Goal: Task Accomplishment & Management: Use online tool/utility

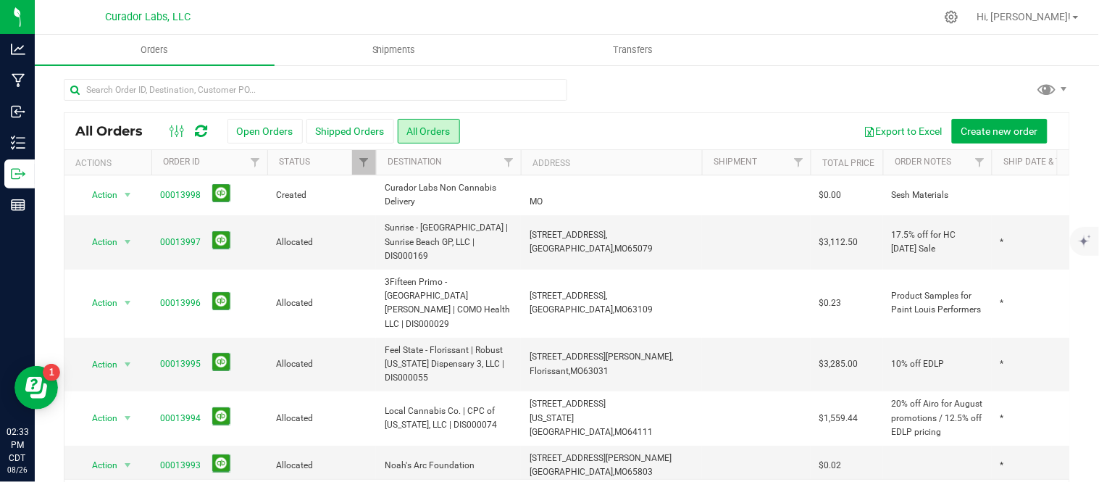
scroll to position [0, 163]
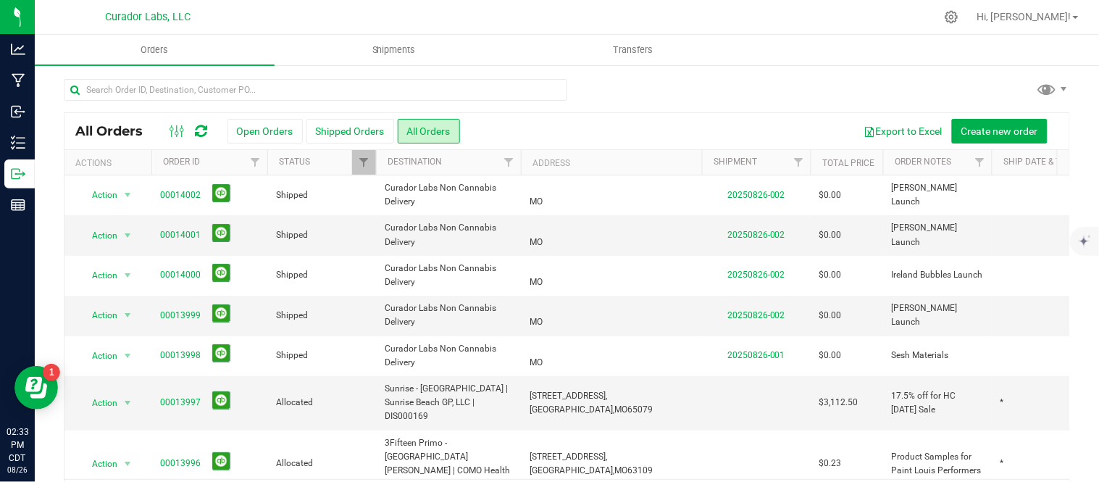
click at [254, 139] on button "Open Orders" at bounding box center [264, 131] width 75 height 25
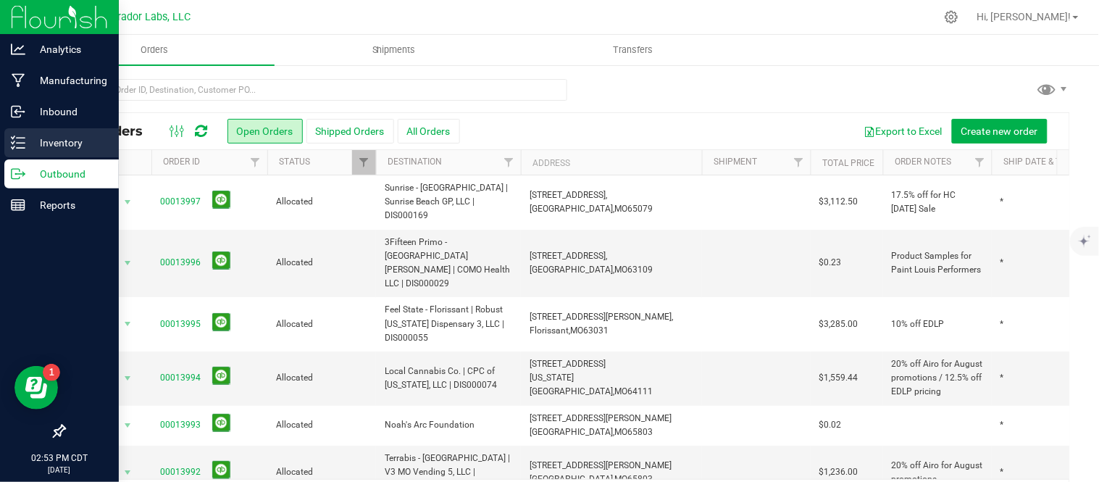
click at [12, 131] on div "Inventory" at bounding box center [61, 142] width 114 height 29
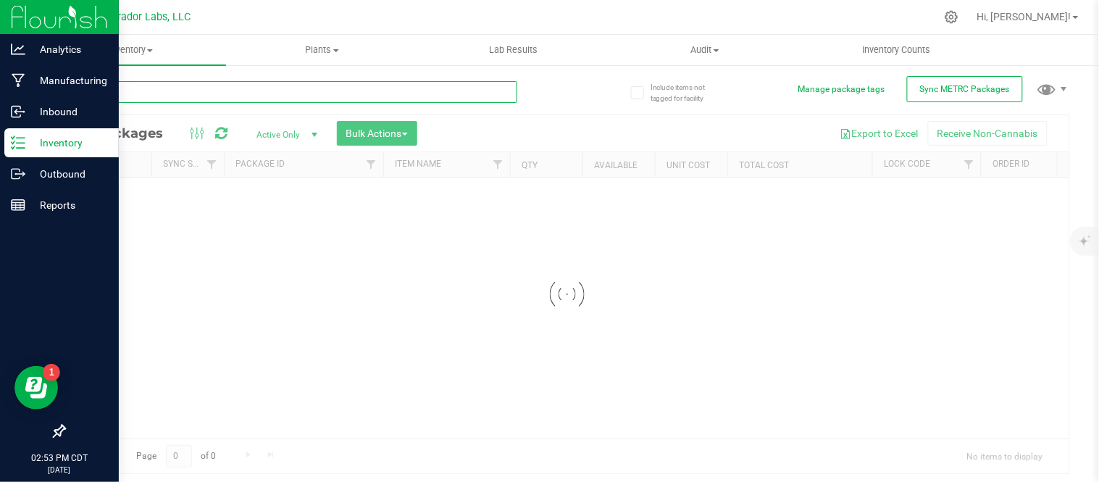
click at [214, 83] on input "text" at bounding box center [290, 92] width 453 height 22
paste input "M00001297066: SafeBet - Vape Cart 1g - Final Package - Alien Rock Candy"
type input "M00001297066: SafeBet - Vape Cart 1g - Final Package - Alien Rock Candy"
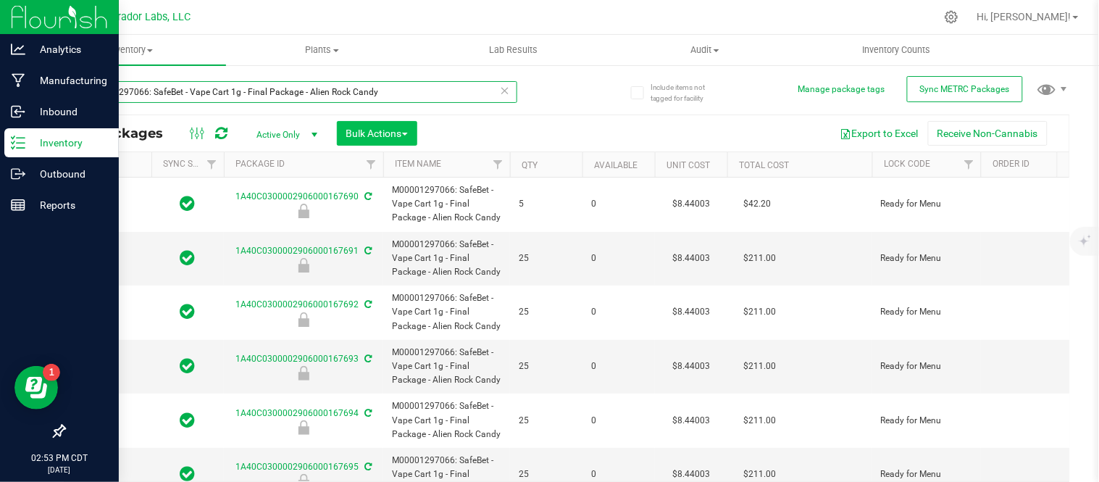
type input "2026-08-21"
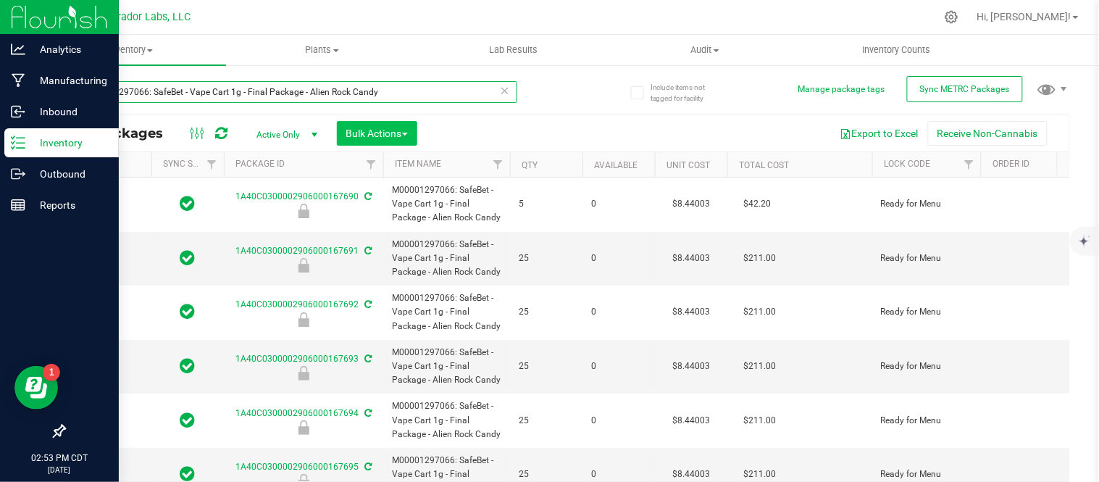
type input "2026-08-21"
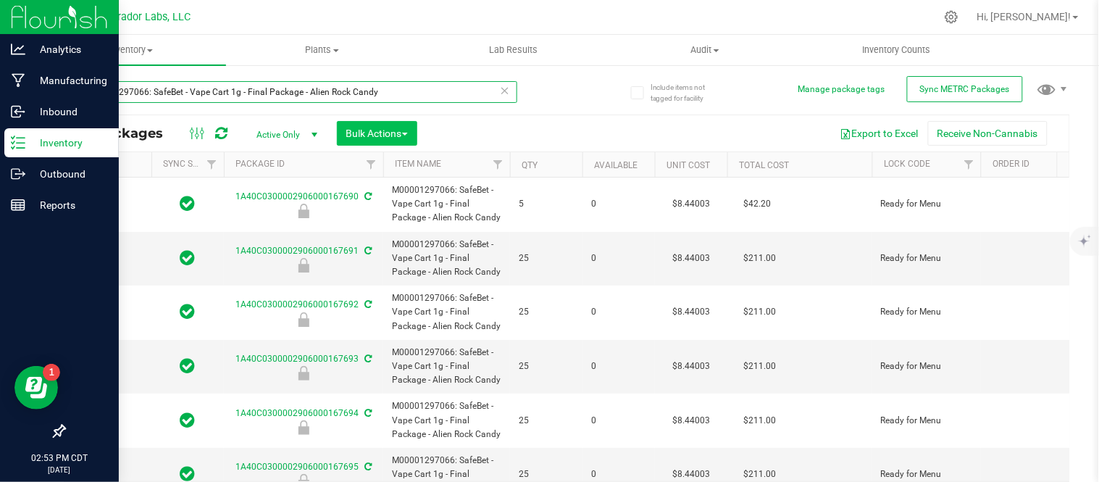
type input "2026-08-21"
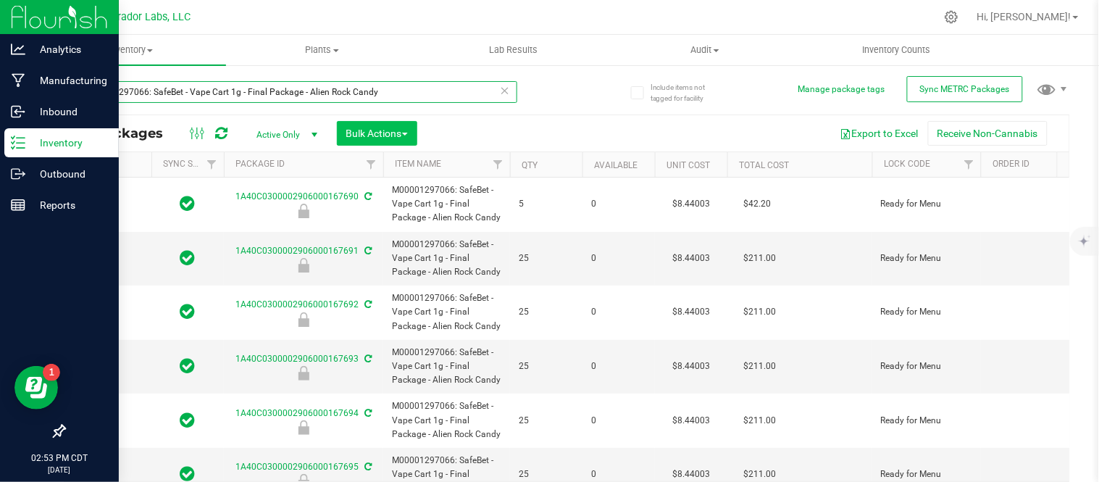
type input "2026-08-21"
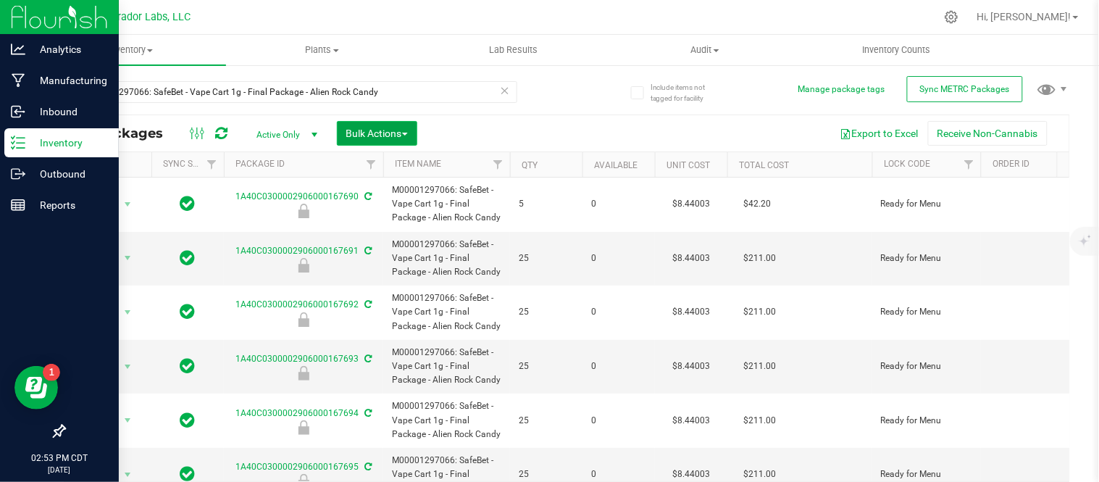
click at [391, 125] on button "Bulk Actions" at bounding box center [377, 133] width 80 height 25
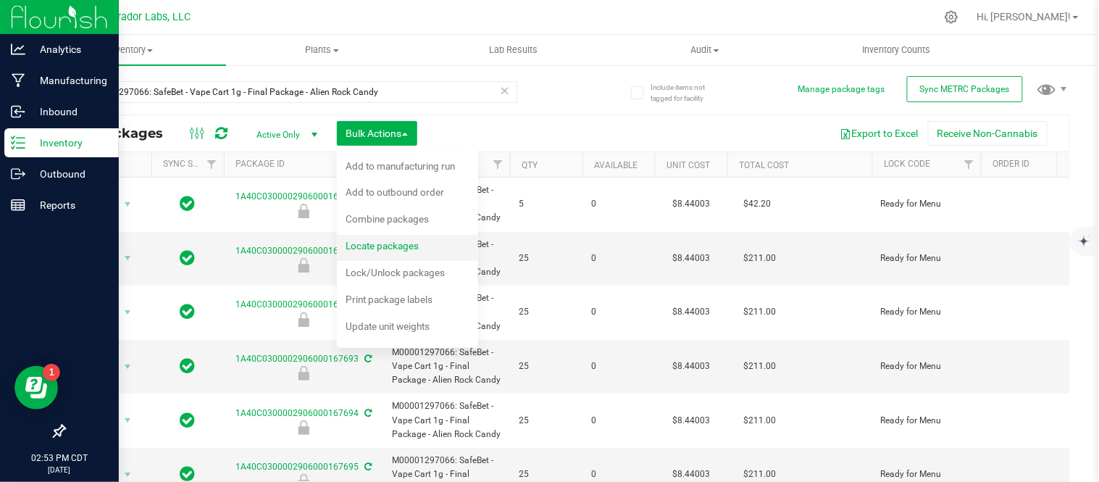
click at [380, 244] on span "Locate packages" at bounding box center [382, 246] width 73 height 12
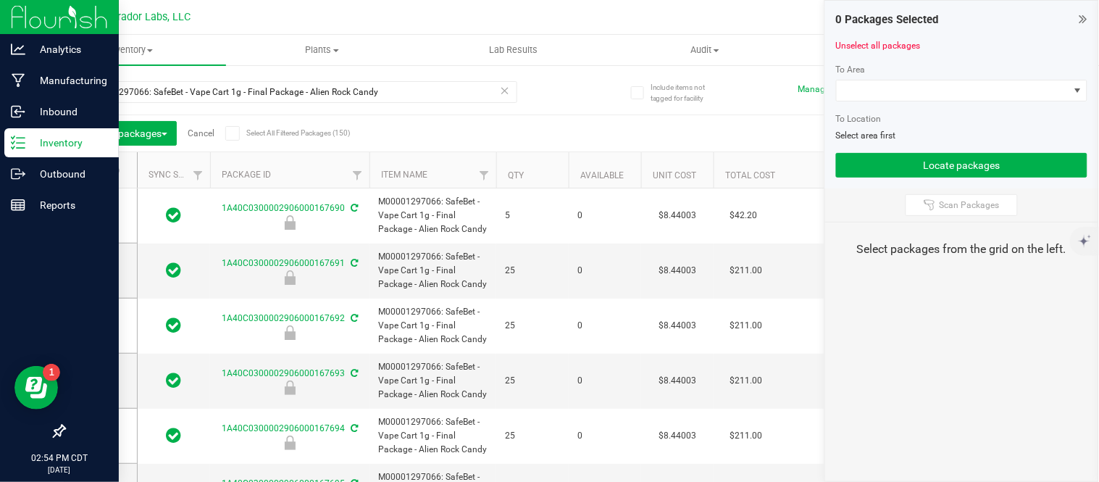
type input "2026-08-21"
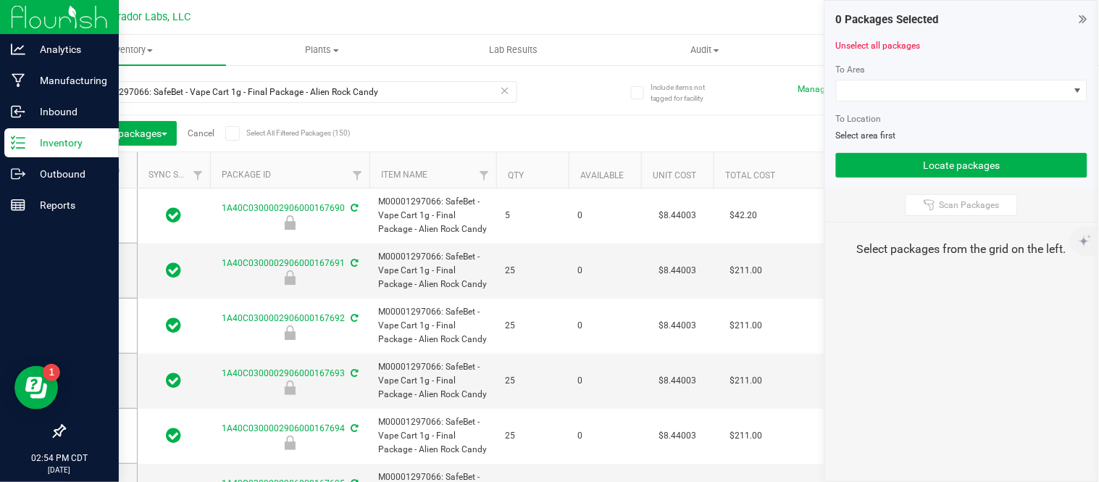
type input "2026-08-21"
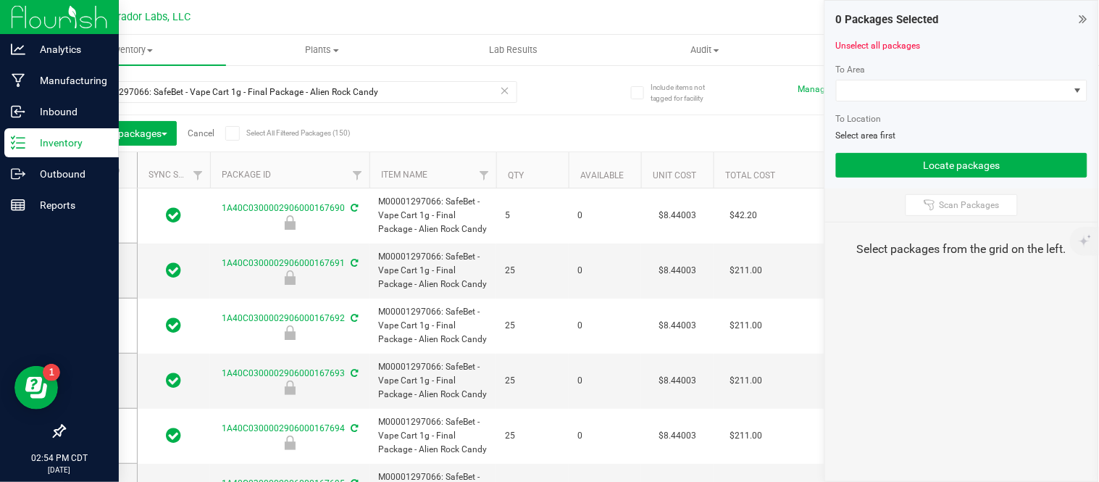
type input "2026-08-21"
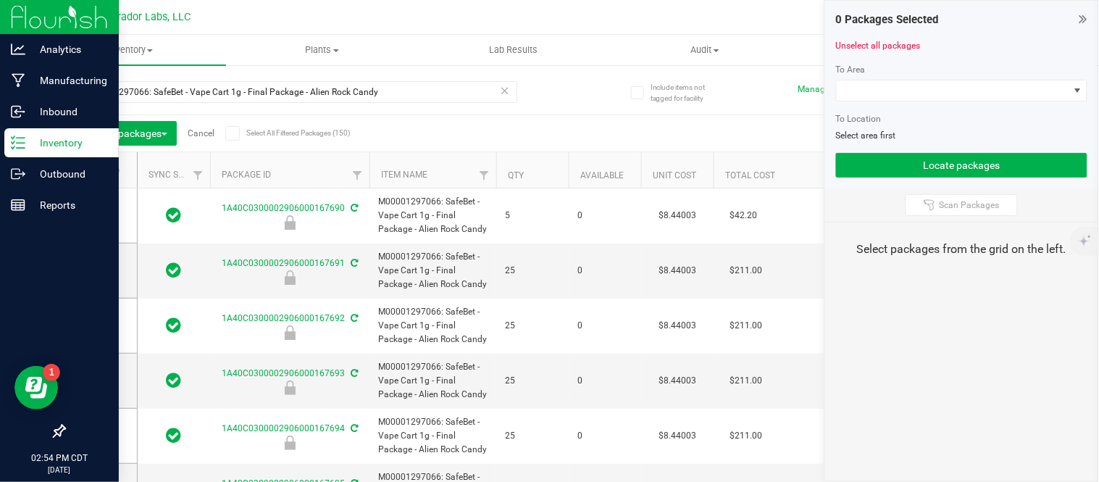
type input "2026-08-21"
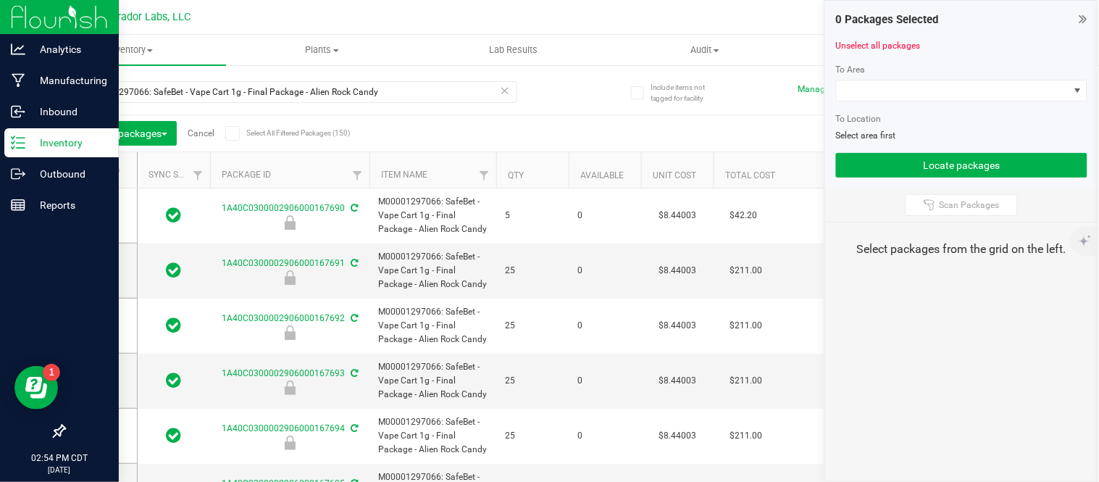
click at [1082, 16] on icon at bounding box center [1083, 19] width 8 height 14
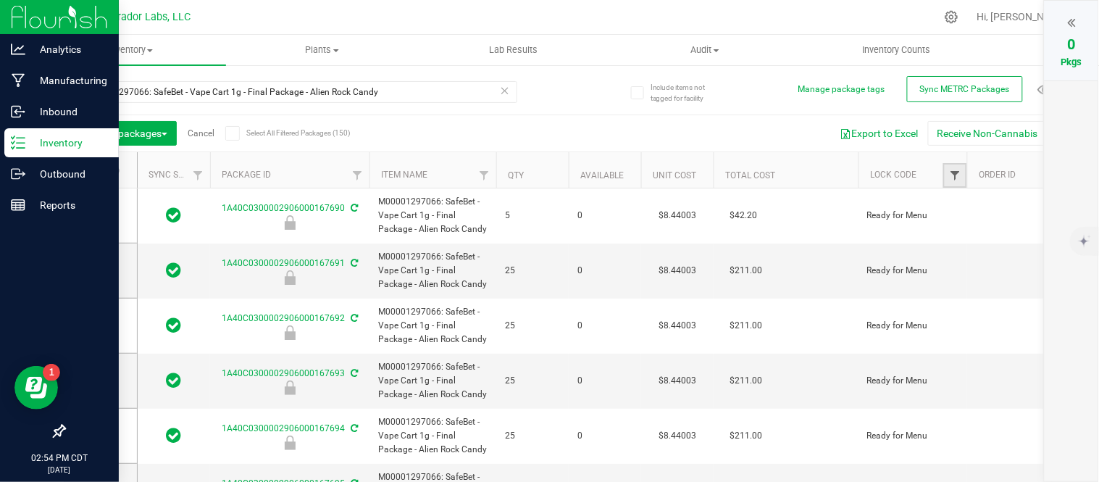
click at [958, 181] on span "Filter" at bounding box center [955, 176] width 12 height 12
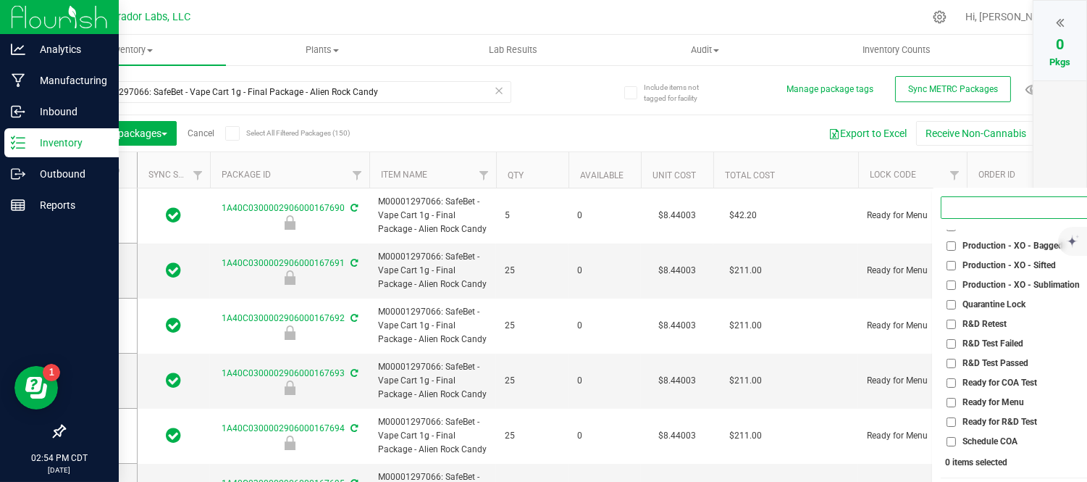
scroll to position [851, 0]
click at [982, 401] on span "Ready for Menu" at bounding box center [994, 402] width 62 height 9
click at [956, 401] on input "Ready for Menu" at bounding box center [951, 402] width 9 height 9
checkbox input "true"
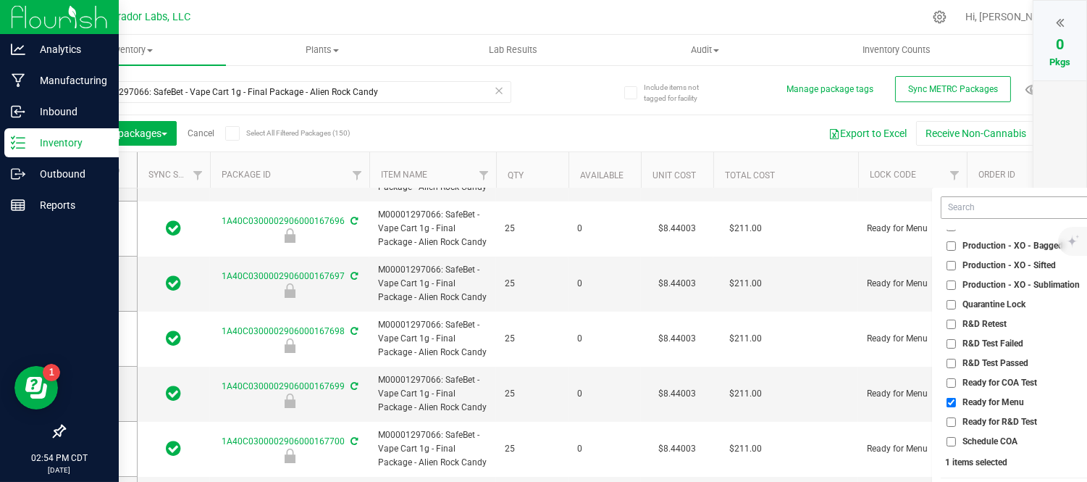
scroll to position [33, 0]
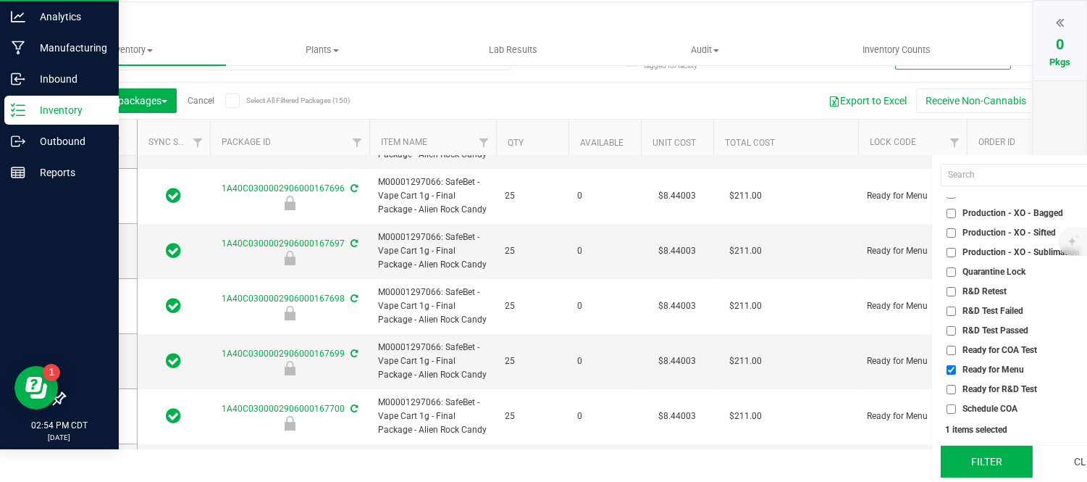
click at [993, 467] on button "Filter" at bounding box center [987, 462] width 92 height 32
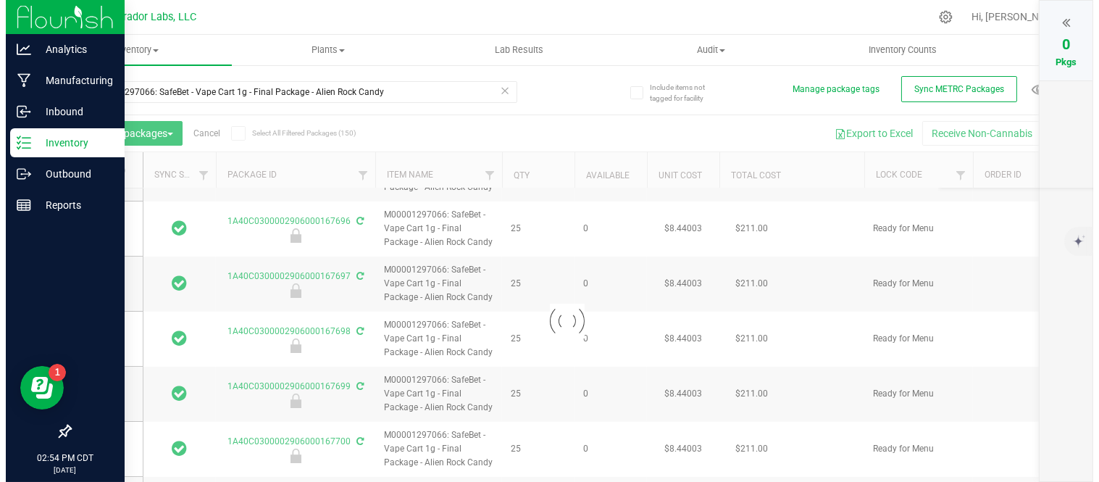
scroll to position [0, 0]
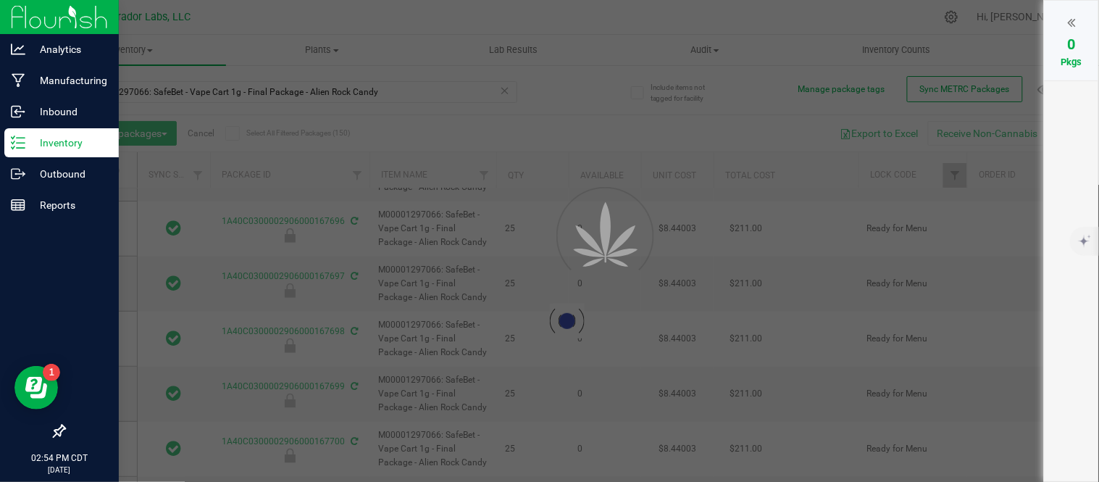
type input "2026-08-21"
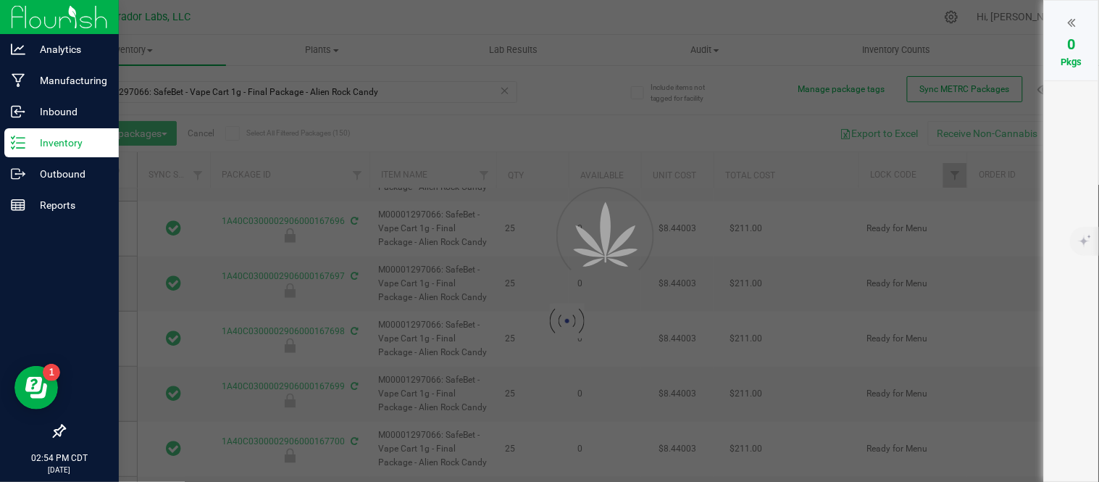
type input "2026-08-21"
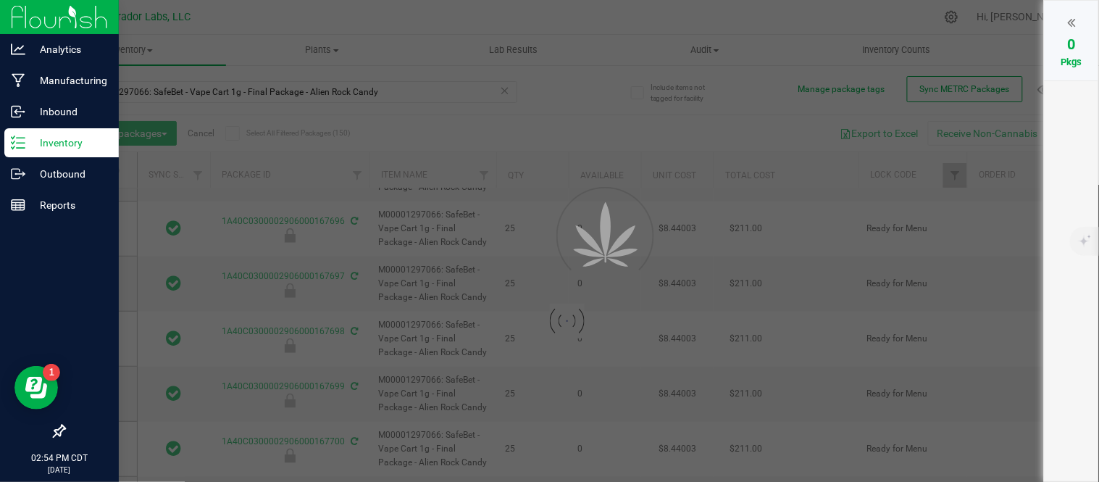
type input "2026-08-21"
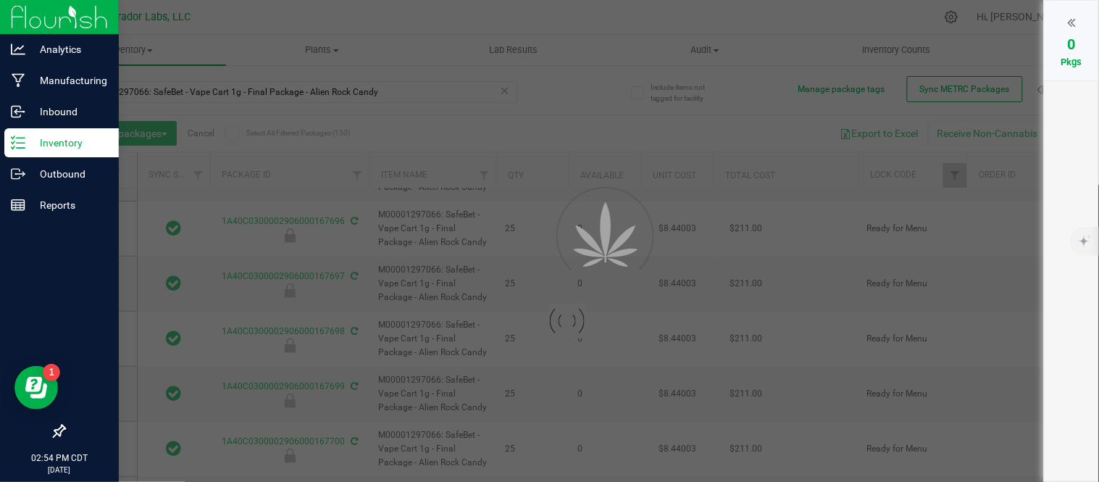
type input "2026-08-21"
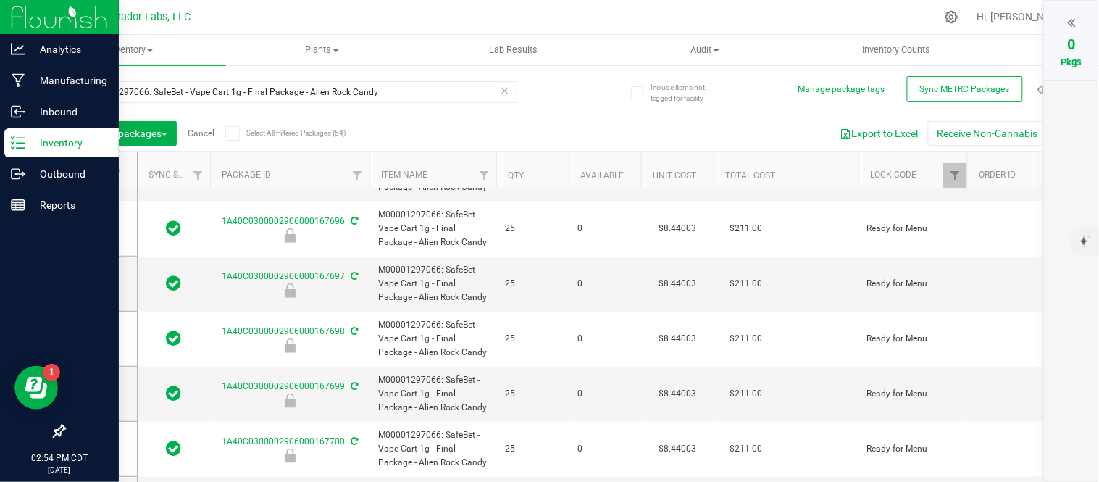
type input "2026-08-21"
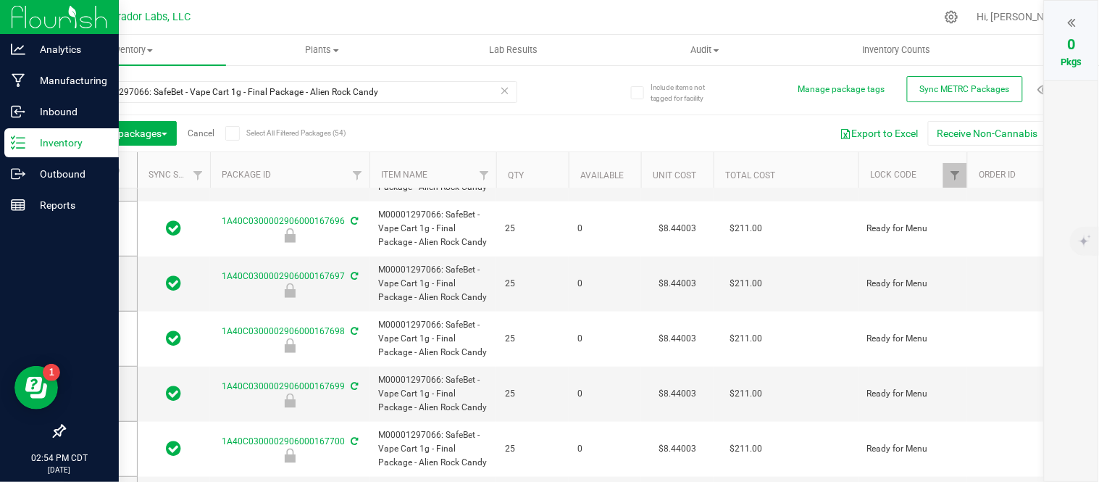
type input "2026-08-21"
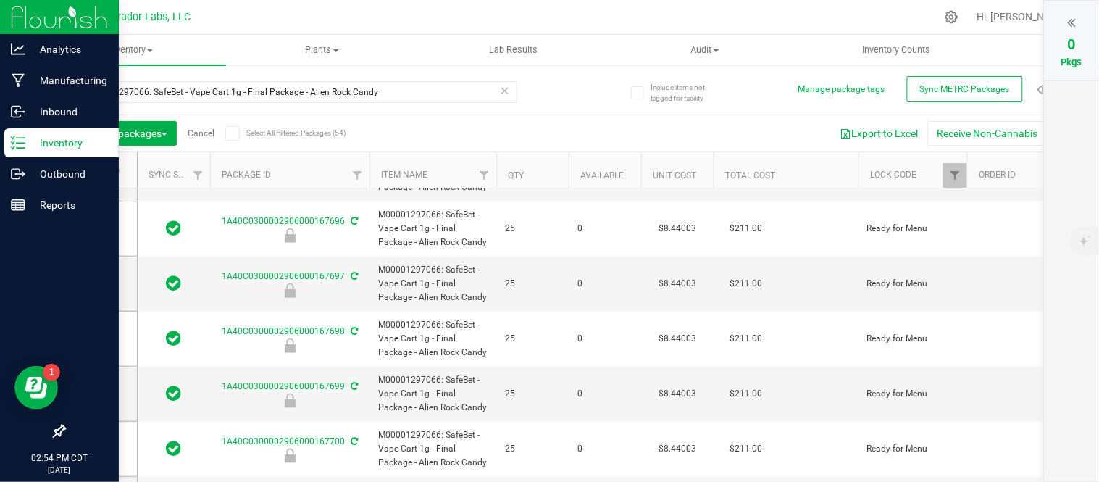
type input "2026-08-21"
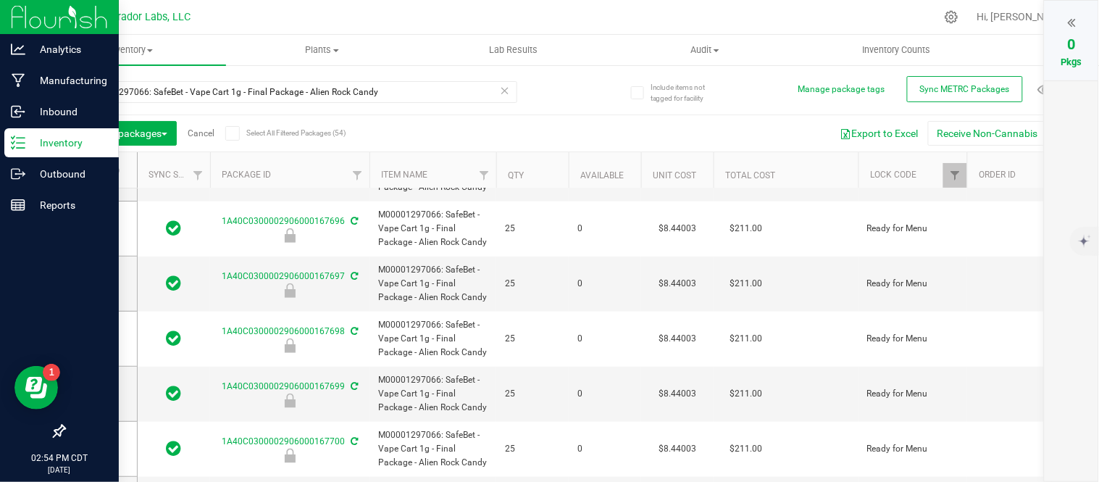
type input "2026-08-21"
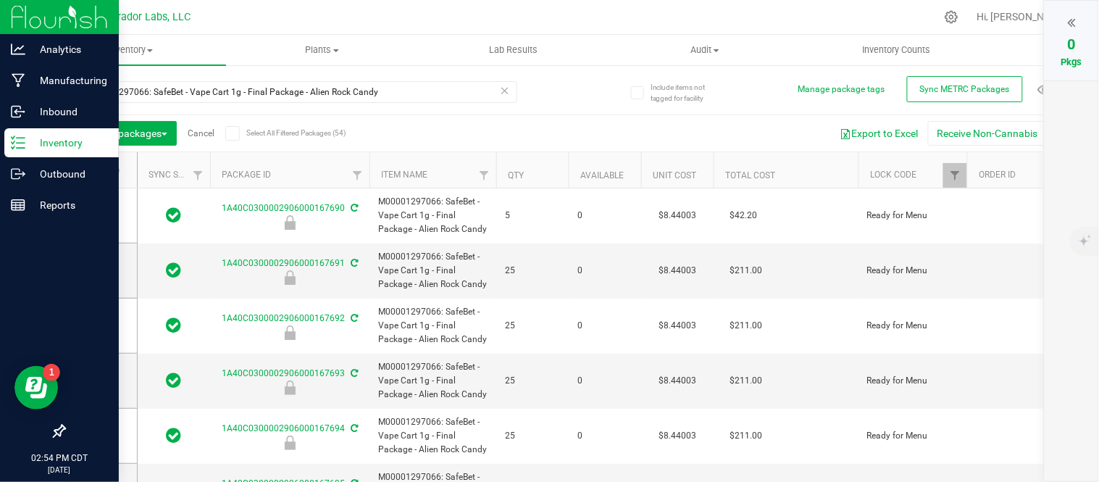
click at [240, 141] on div "Select All Filtered Packages (54)" at bounding box center [271, 132] width 93 height 21
click at [235, 133] on icon at bounding box center [231, 133] width 9 height 0
click at [0, 0] on input "Select All Filtered Packages (54)" at bounding box center [0, 0] width 0 height 0
click at [119, 138] on span "Locate packages" at bounding box center [126, 133] width 83 height 12
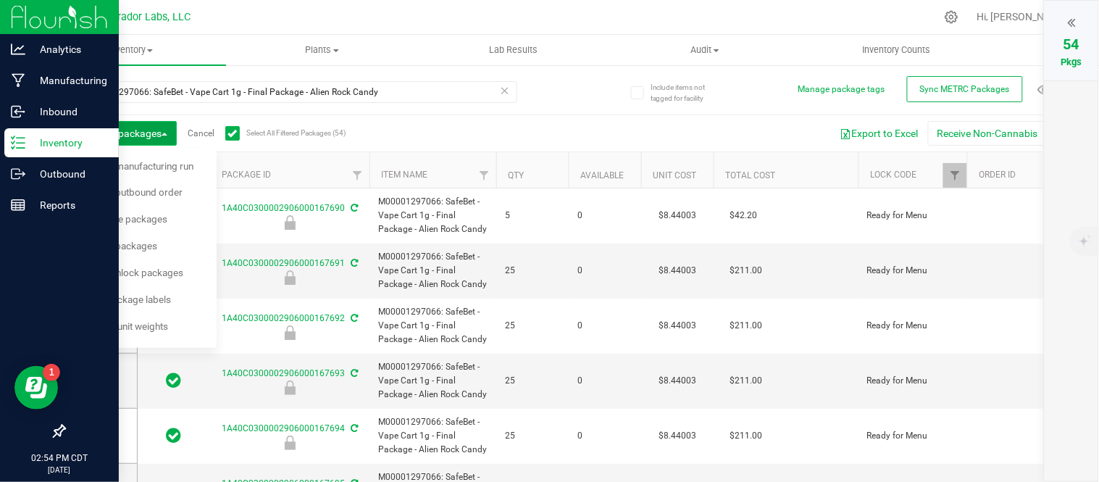
click at [119, 138] on span "Locate packages" at bounding box center [126, 133] width 83 height 12
click at [1085, 27] on div "54 Pkgs" at bounding box center [1072, 41] width 54 height 80
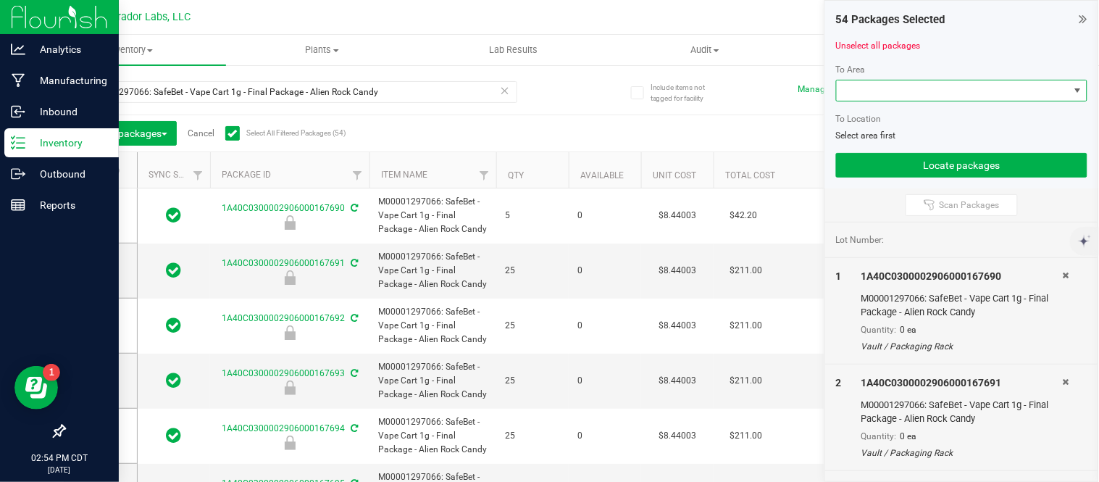
click at [911, 90] on span at bounding box center [953, 90] width 232 height 20
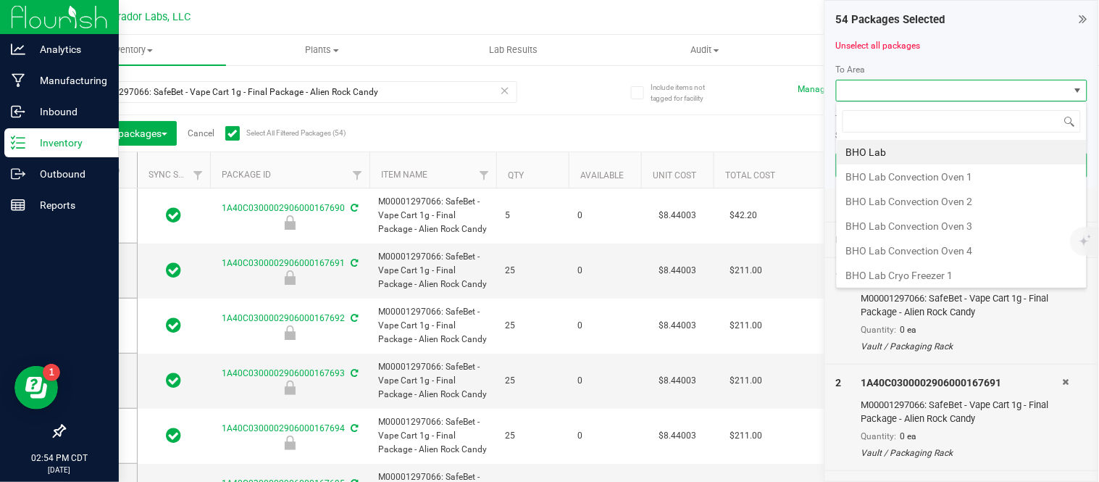
scroll to position [22, 251]
type input "va"
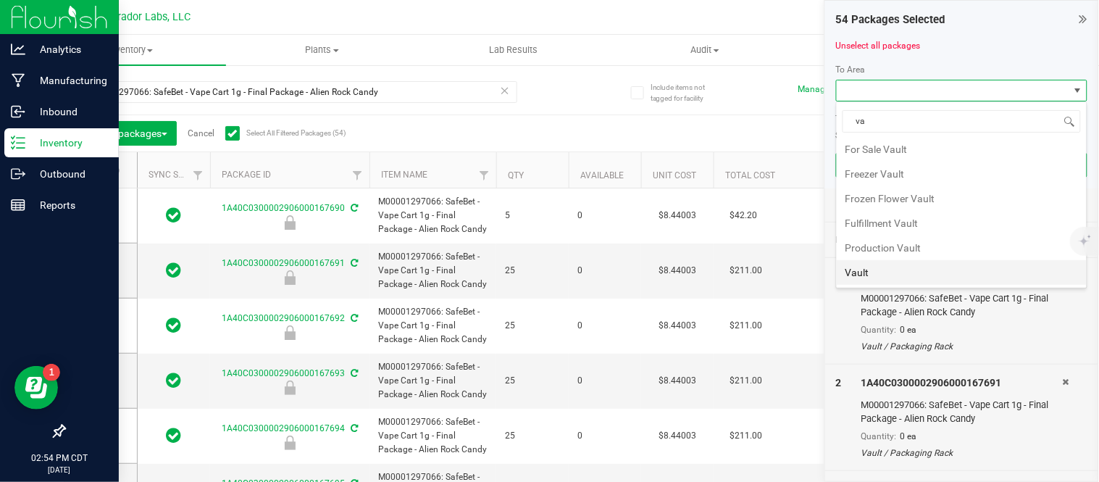
click at [899, 277] on li "Vault" at bounding box center [962, 272] width 250 height 25
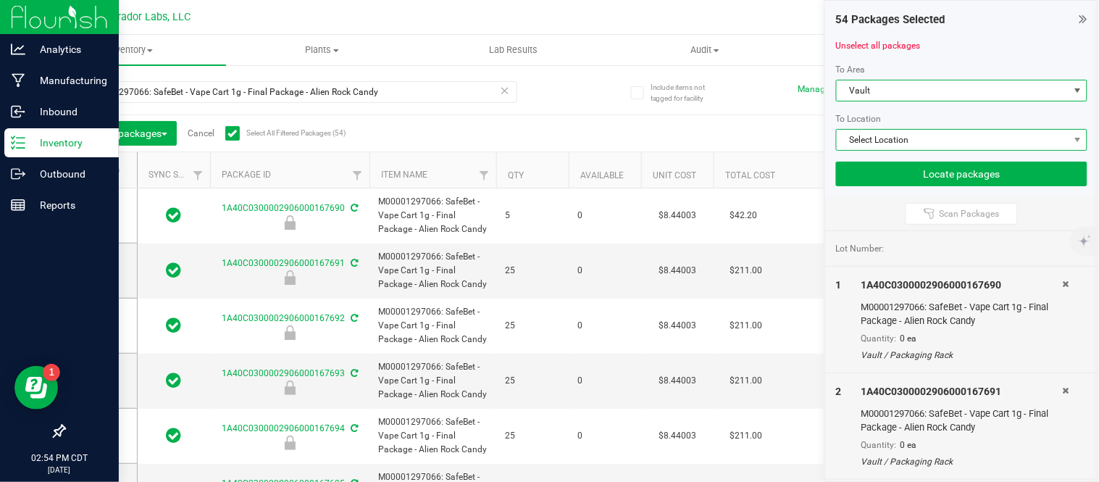
click at [902, 139] on span "Select Location" at bounding box center [953, 140] width 232 height 20
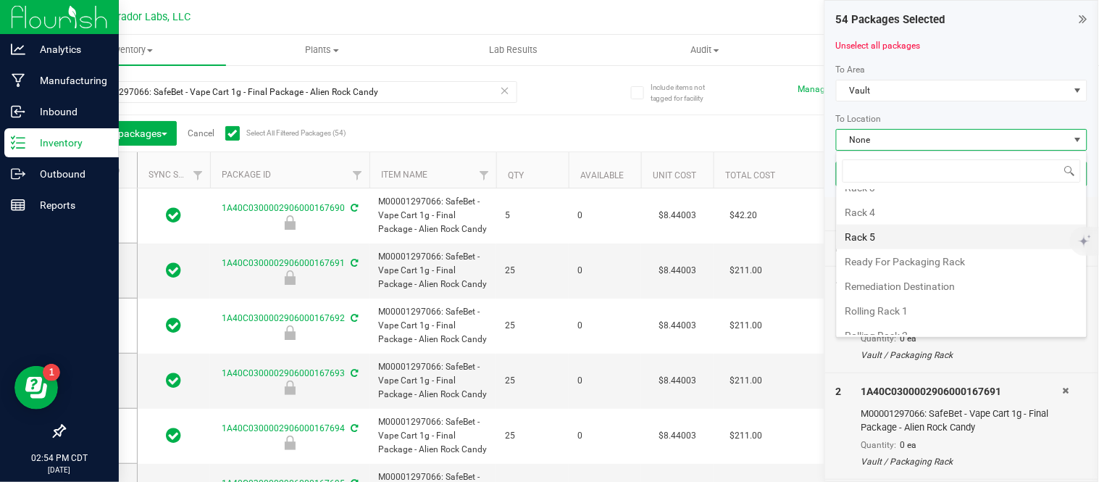
scroll to position [483, 0]
click at [869, 248] on li "Rack 5" at bounding box center [962, 236] width 250 height 25
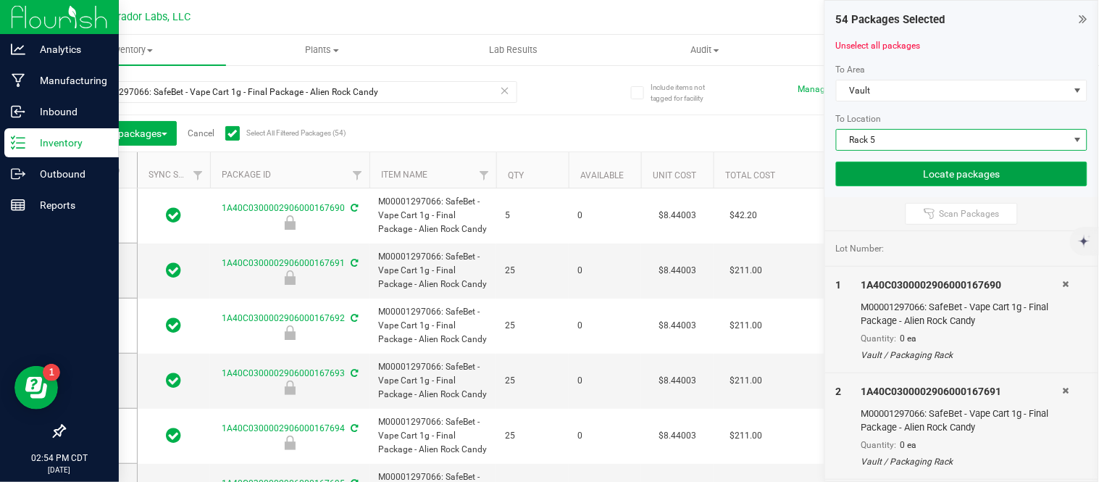
click at [886, 178] on button "Locate packages" at bounding box center [961, 174] width 251 height 25
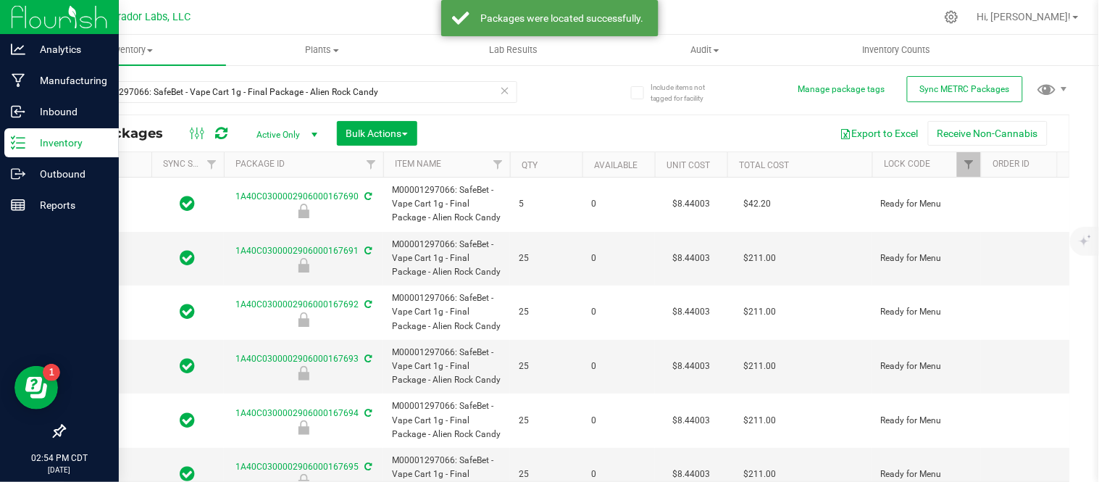
type input "2026-08-21"
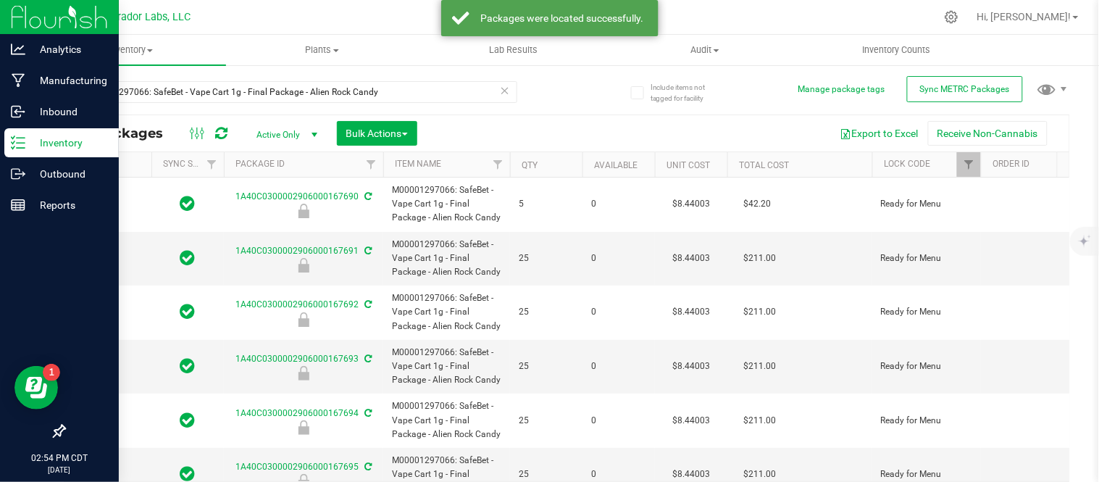
type input "2026-08-21"
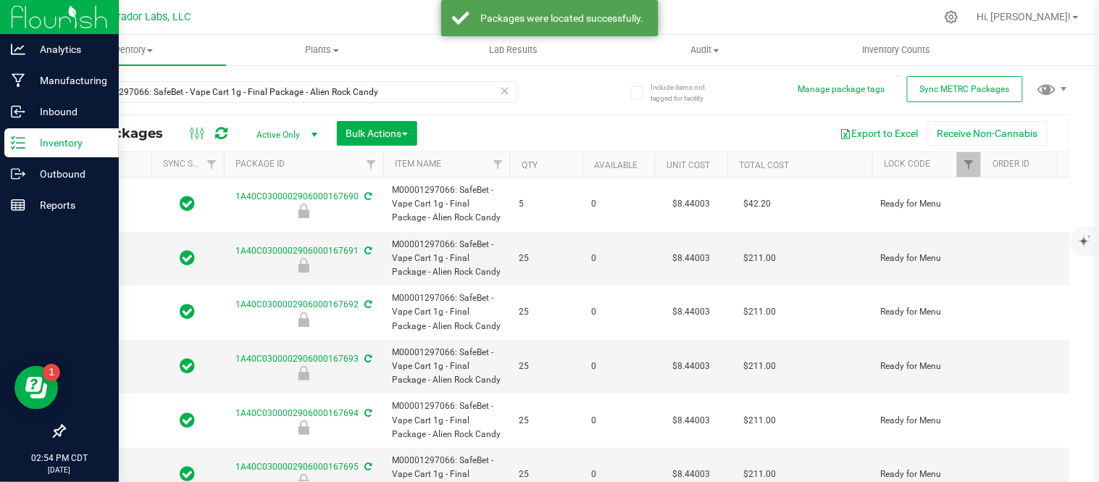
type input "2026-08-21"
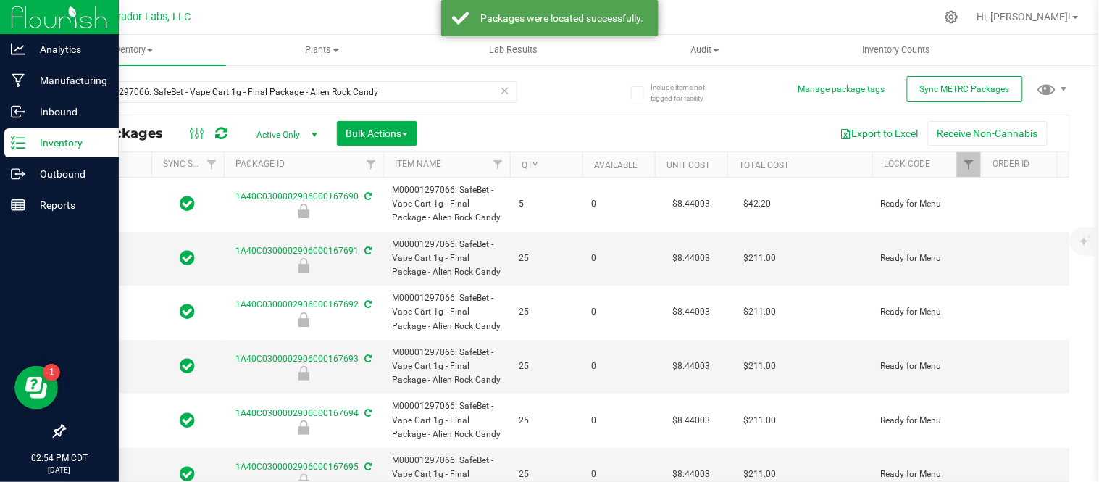
type input "2026-08-21"
